Goal: Transaction & Acquisition: Purchase product/service

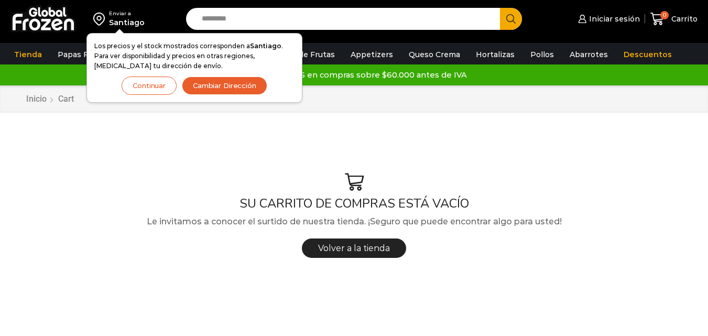
click at [159, 86] on button "Continuar" at bounding box center [149, 86] width 55 height 18
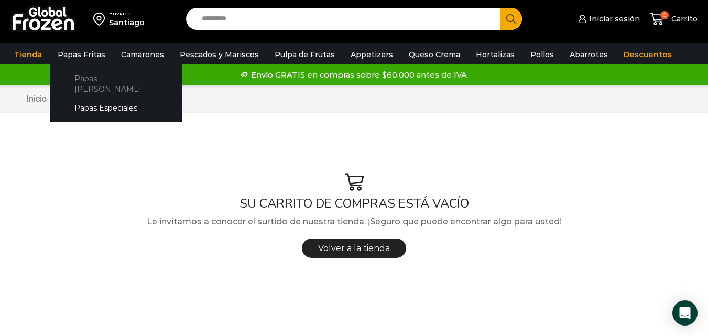
click at [94, 82] on link "Papas [PERSON_NAME]" at bounding box center [115, 84] width 111 height 30
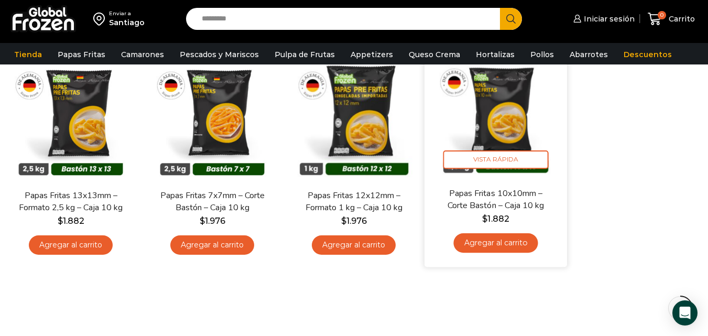
click at [520, 240] on link "Agregar al carrito" at bounding box center [496, 242] width 84 height 19
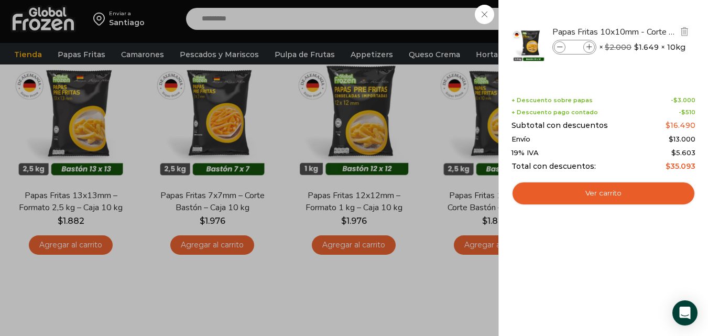
click at [589, 45] on icon at bounding box center [590, 48] width 6 height 6
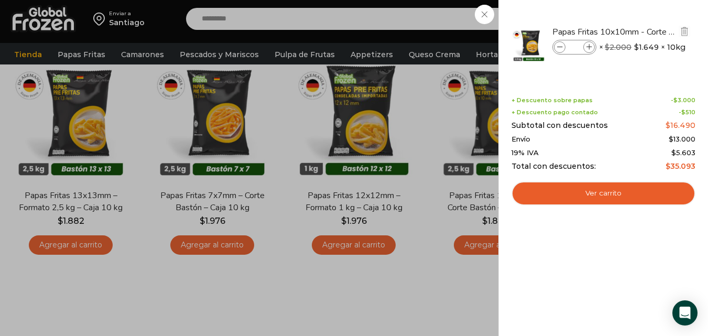
click at [589, 45] on icon at bounding box center [590, 48] width 6 height 6
type input "*"
click at [588, 47] on icon at bounding box center [590, 48] width 6 height 6
type input "*"
click at [588, 47] on icon at bounding box center [590, 48] width 6 height 6
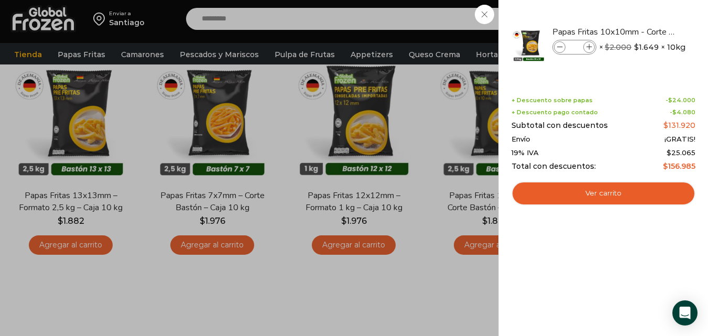
type input "*"
click at [588, 47] on icon at bounding box center [590, 48] width 6 height 6
type input "**"
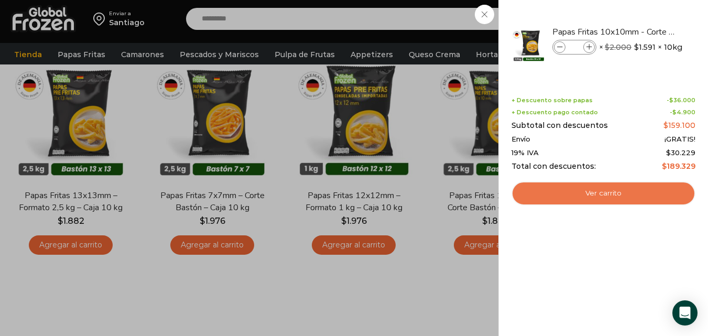
click at [600, 189] on link "Ver carrito" at bounding box center [604, 193] width 184 height 24
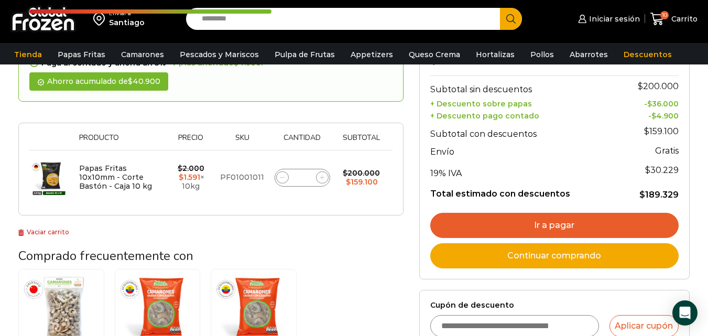
scroll to position [105, 0]
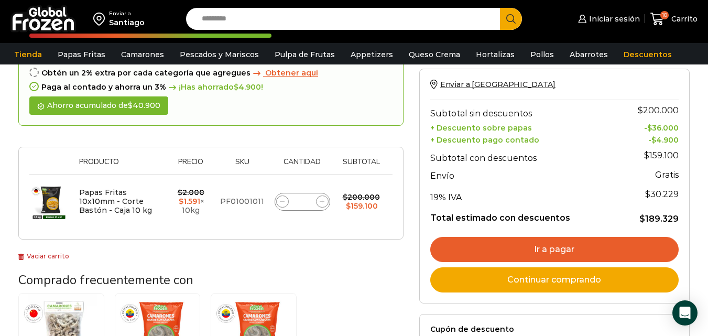
click at [524, 245] on link "Ir a pagar" at bounding box center [554, 249] width 249 height 25
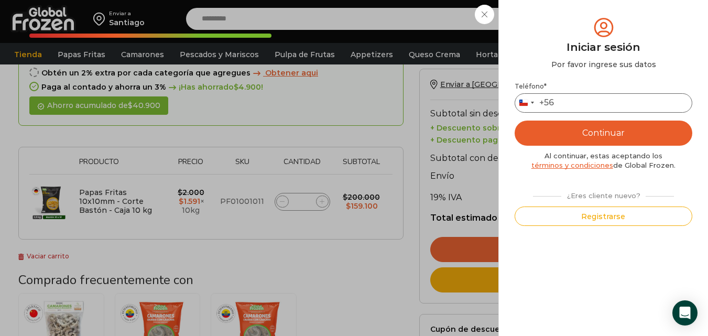
click at [593, 105] on input "Teléfono *" at bounding box center [604, 102] width 178 height 19
type input "*********"
click at [538, 128] on button "Continuar" at bounding box center [604, 133] width 178 height 25
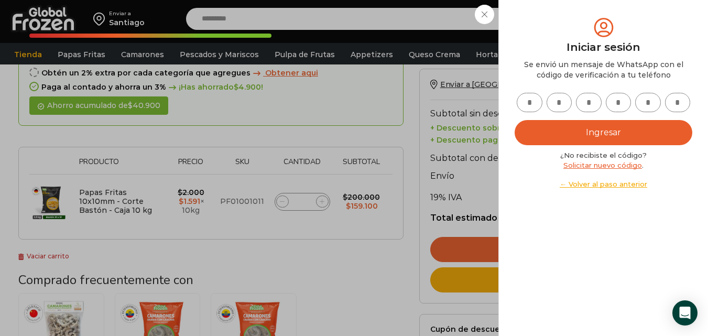
click at [528, 102] on input "text" at bounding box center [530, 102] width 26 height 19
type input "*"
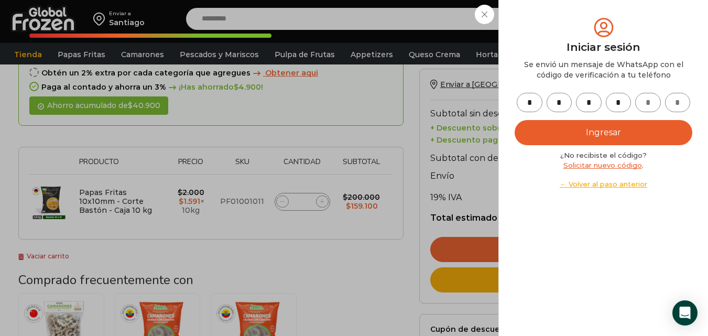
type input "*"
click at [590, 132] on button "Ingresar" at bounding box center [604, 132] width 178 height 25
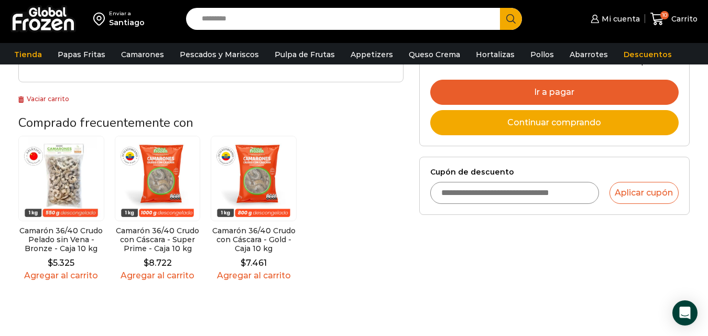
scroll to position [52, 0]
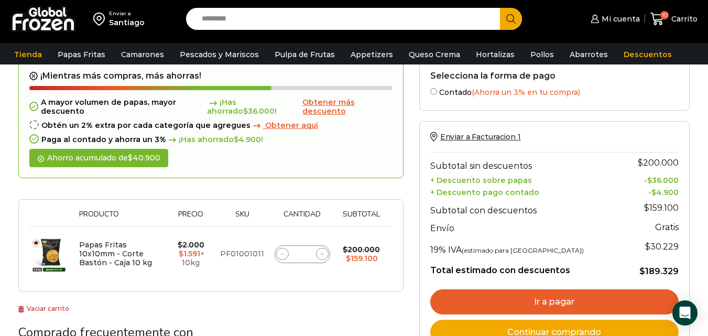
click at [290, 125] on span "Obtener aqui" at bounding box center [291, 125] width 53 height 9
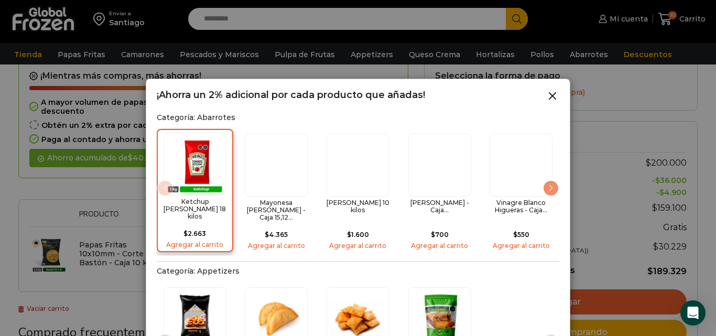
click at [209, 209] on h2 "Ketchup Heinz - Caja 18 kilos" at bounding box center [194, 209] width 69 height 23
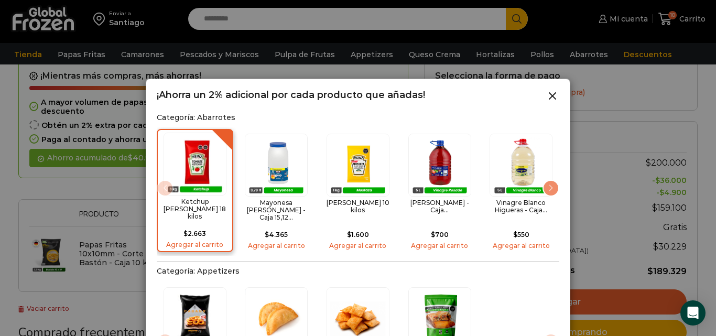
click at [209, 208] on h2 "Ketchup Heinz - Caja 18 kilos" at bounding box center [194, 209] width 69 height 23
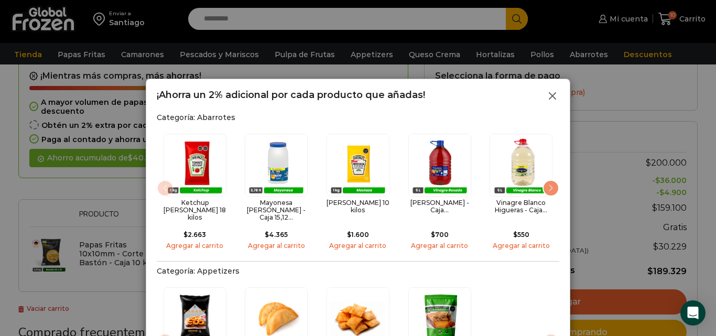
click at [554, 95] on icon at bounding box center [552, 96] width 13 height 13
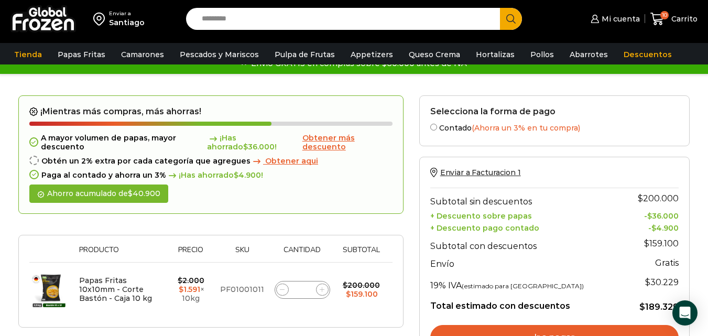
scroll to position [0, 0]
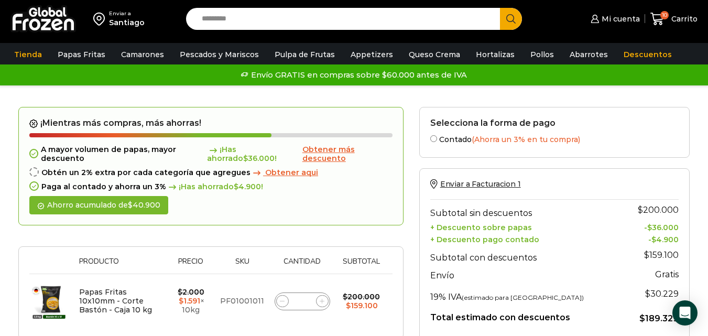
click at [398, 27] on input "Search input" at bounding box center [346, 19] width 298 height 22
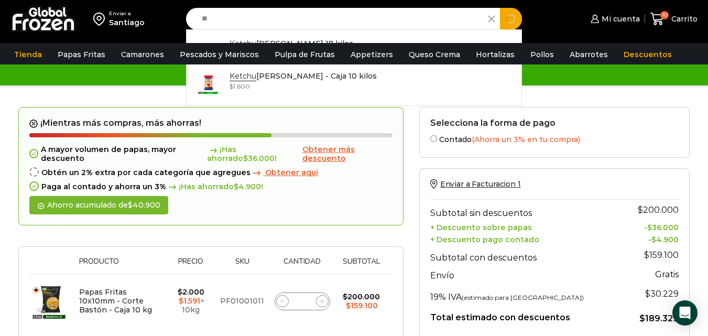
type input "*"
type input "*****"
click at [500, 8] on button "Search" at bounding box center [511, 19] width 22 height 22
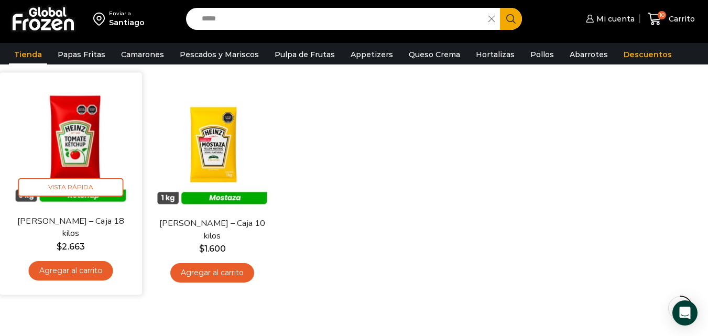
click at [112, 225] on link "[PERSON_NAME] – Caja 18 kilos" at bounding box center [71, 228] width 114 height 25
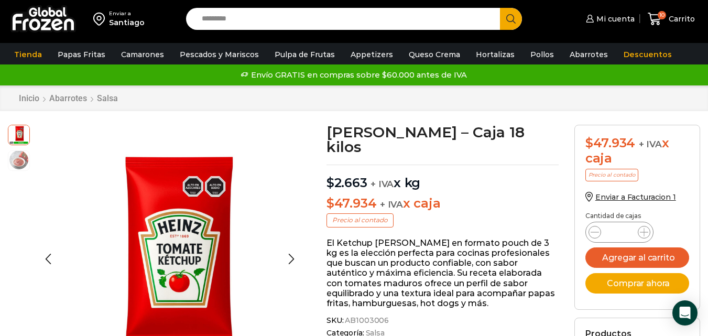
click at [13, 163] on img at bounding box center [18, 159] width 21 height 21
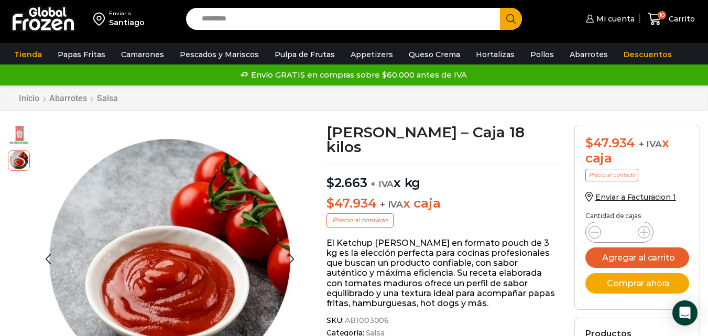
click at [16, 139] on img at bounding box center [18, 134] width 21 height 21
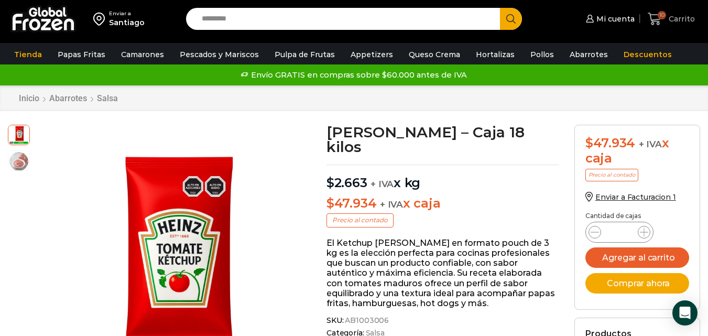
click at [672, 18] on span "Carrito" at bounding box center [680, 19] width 29 height 10
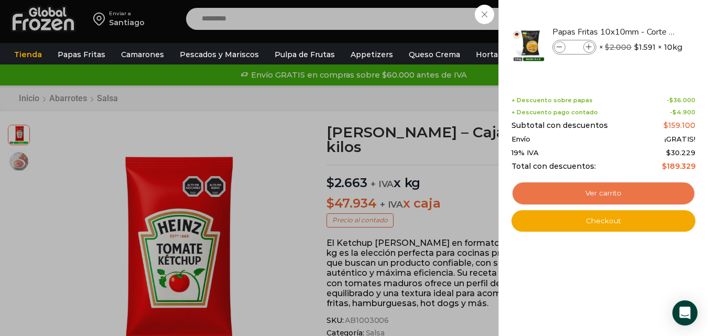
click at [651, 191] on link "Ver carrito" at bounding box center [604, 193] width 184 height 24
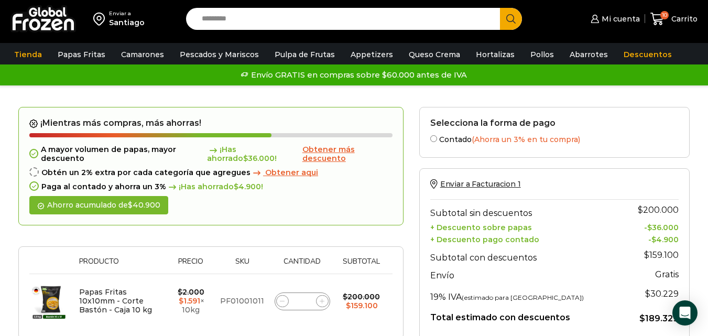
click at [280, 171] on span "Obtener aqui" at bounding box center [291, 172] width 53 height 9
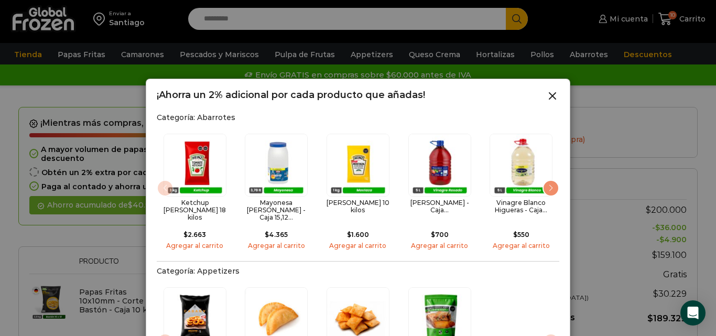
click at [553, 184] on div "Next slide" at bounding box center [551, 188] width 17 height 17
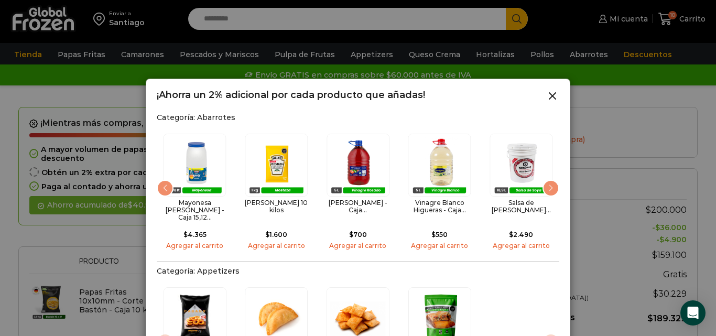
click at [553, 184] on div "Next slide" at bounding box center [551, 188] width 17 height 17
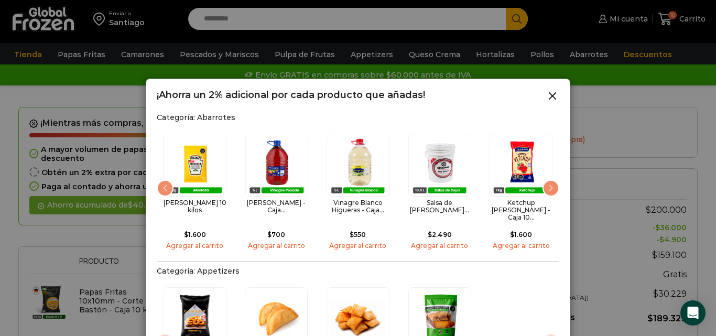
click at [553, 184] on div "Next slide" at bounding box center [551, 188] width 17 height 17
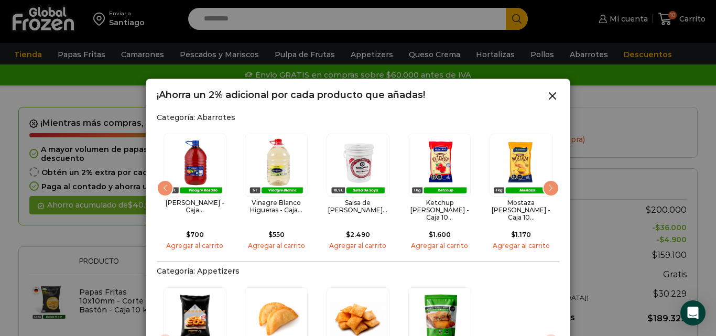
click at [553, 184] on div "Next slide" at bounding box center [551, 188] width 17 height 17
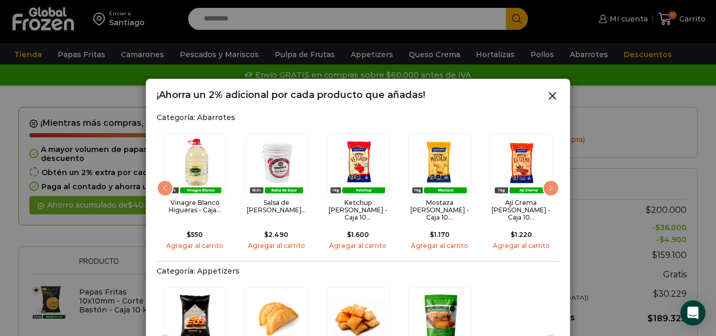
click at [553, 184] on div "Next slide" at bounding box center [551, 188] width 17 height 17
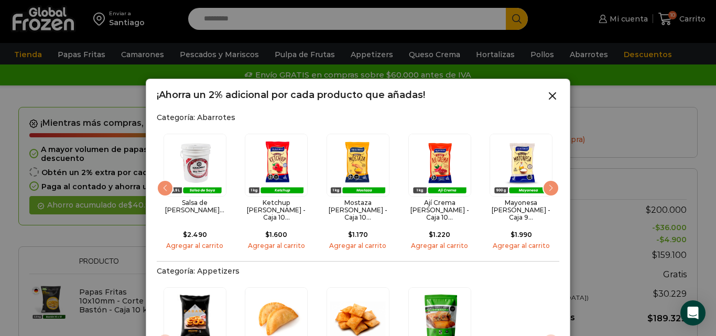
click at [553, 184] on div "Next slide" at bounding box center [551, 188] width 17 height 17
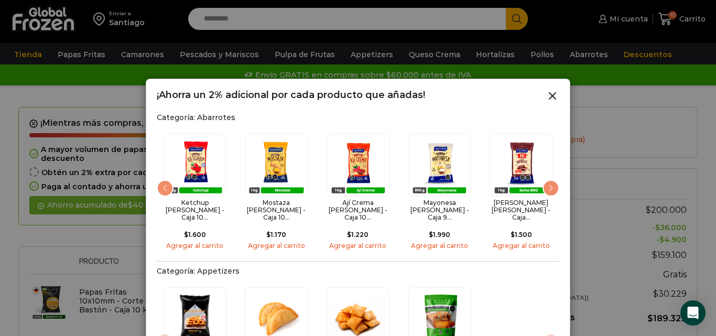
click at [553, 184] on div "Next slide" at bounding box center [551, 188] width 17 height 17
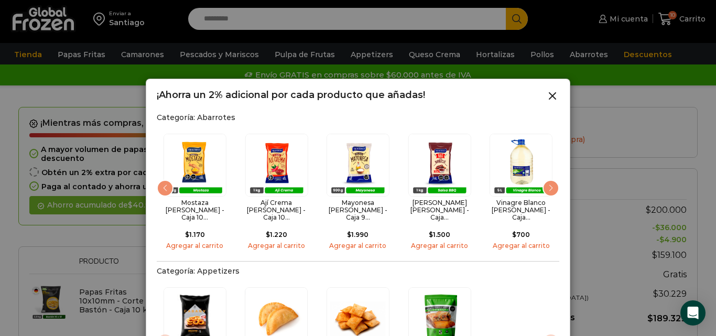
click at [553, 184] on div "Next slide" at bounding box center [551, 188] width 17 height 17
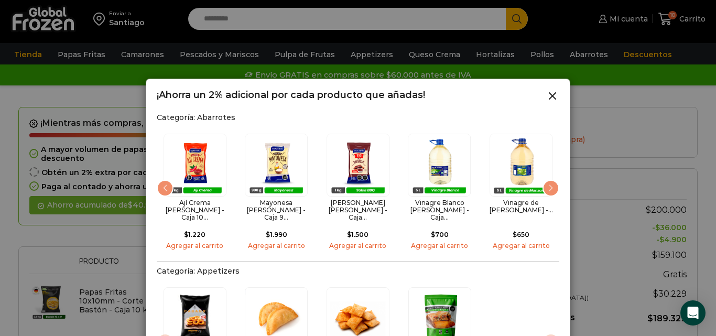
click at [627, 193] on div at bounding box center [358, 168] width 716 height 336
click at [548, 101] on icon at bounding box center [552, 96] width 13 height 13
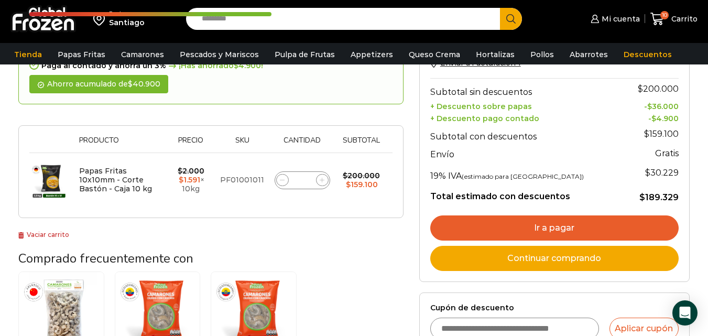
scroll to position [157, 0]
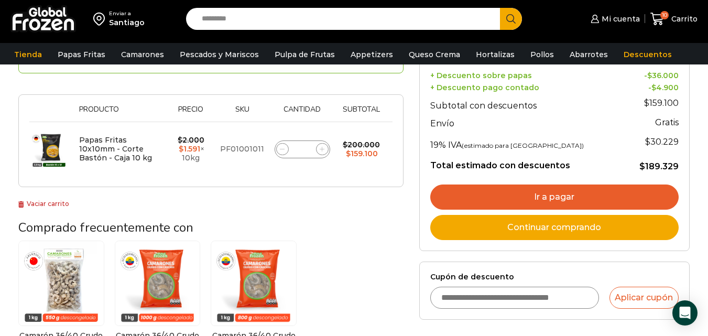
click at [536, 199] on link "Ir a pagar" at bounding box center [554, 197] width 249 height 25
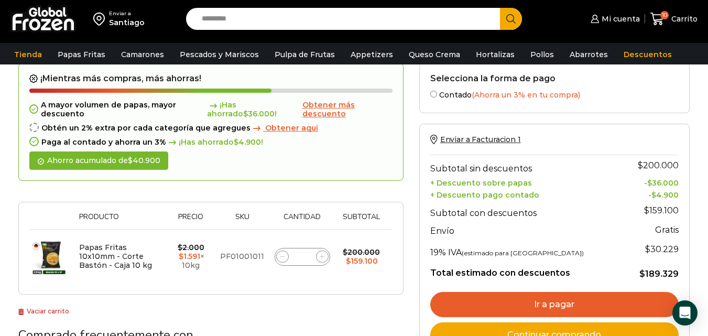
scroll to position [0, 0]
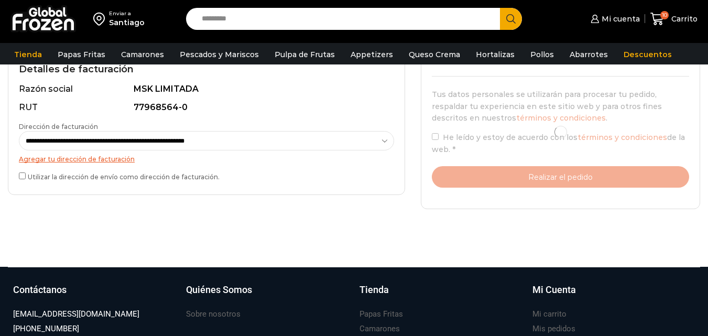
scroll to position [315, 0]
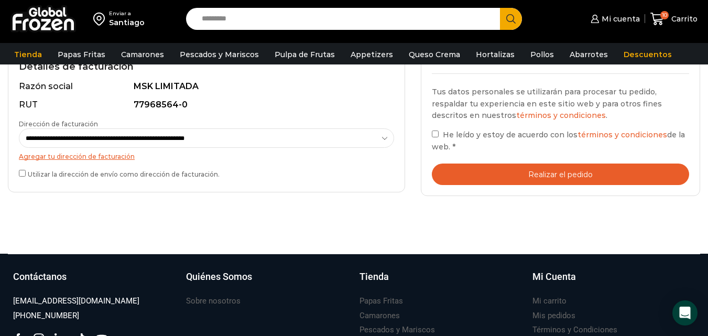
click at [64, 177] on label "Utilizar la dirección de envío como dirección de facturación." at bounding box center [206, 173] width 375 height 11
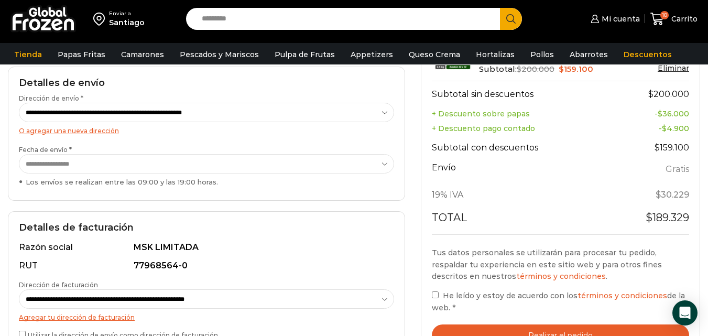
scroll to position [157, 0]
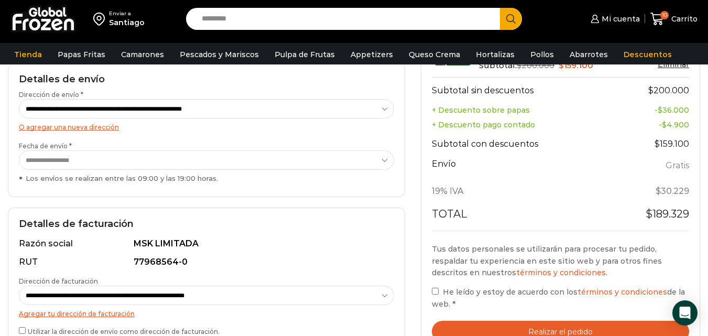
click at [470, 289] on span "He leído y estoy de acuerdo con los términos y condiciones de la web." at bounding box center [558, 297] width 253 height 21
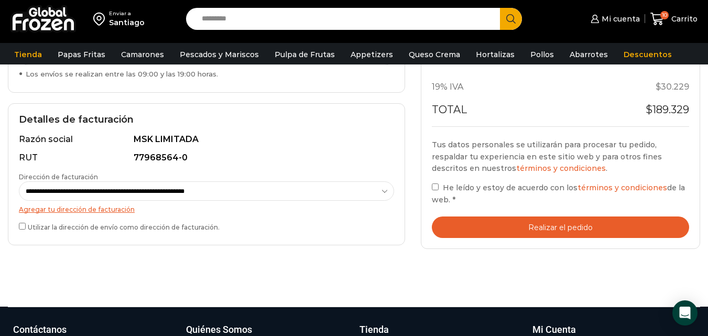
scroll to position [262, 0]
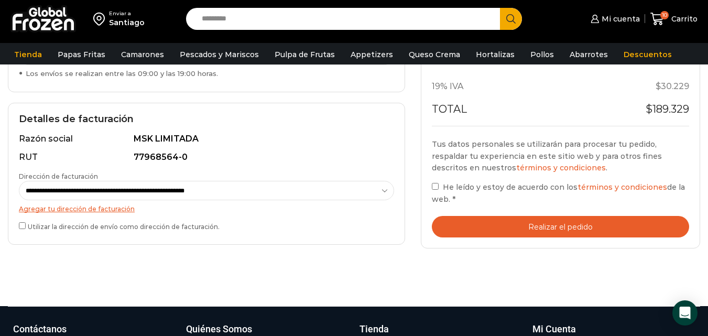
click at [496, 236] on button "Realizar el pedido" at bounding box center [560, 226] width 257 height 21
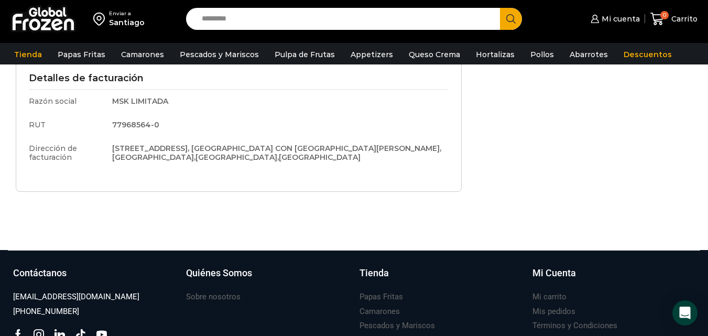
scroll to position [367, 0]
